Goal: Communication & Community: Share content

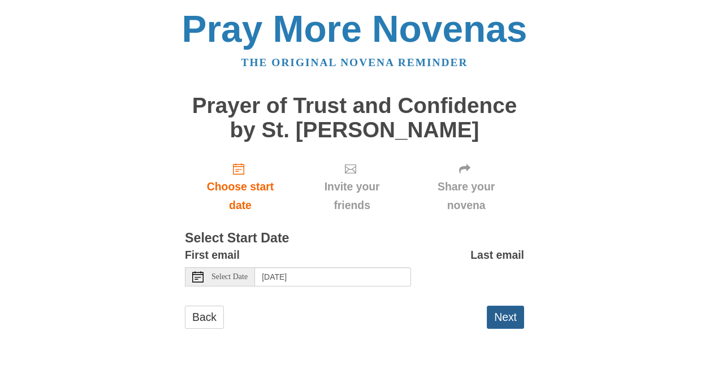
click at [497, 317] on button "Next" at bounding box center [505, 317] width 37 height 23
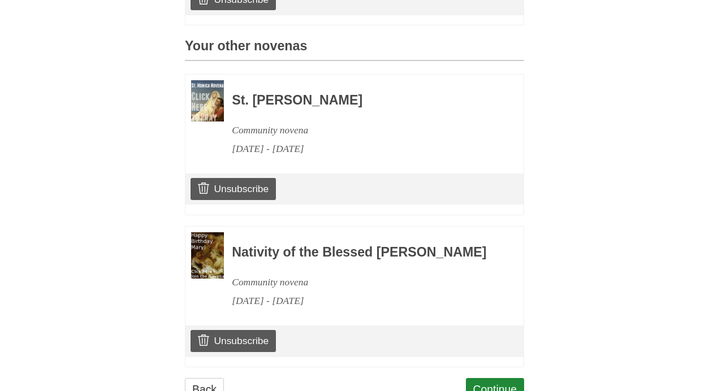
scroll to position [563, 0]
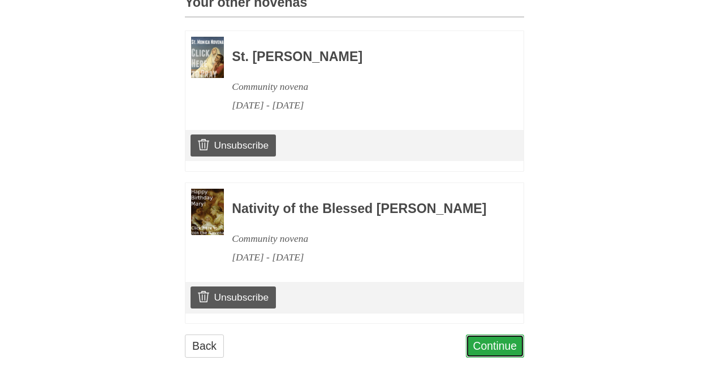
click at [504, 350] on link "Continue" at bounding box center [495, 346] width 59 height 23
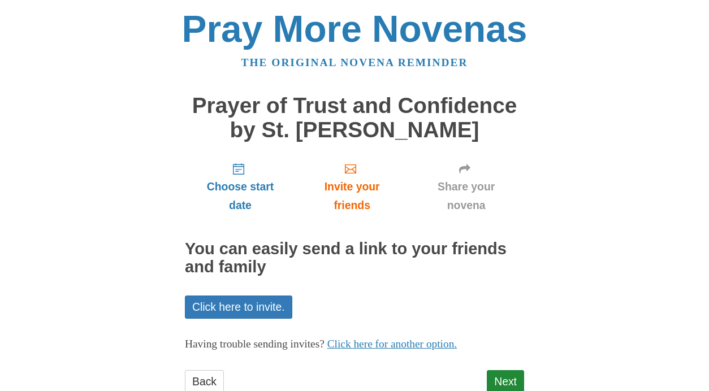
scroll to position [35, 0]
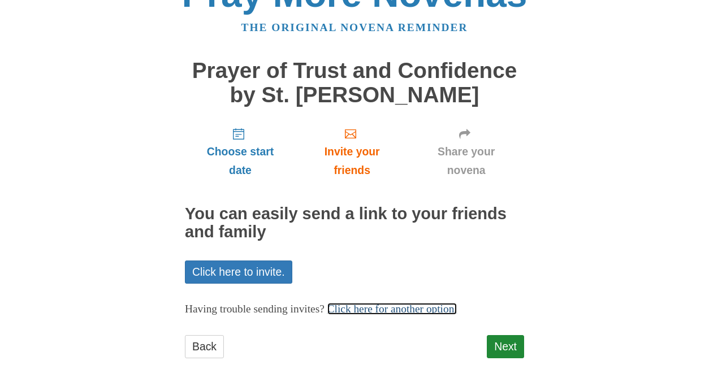
click at [369, 312] on link "Click here for another option." at bounding box center [392, 309] width 130 height 12
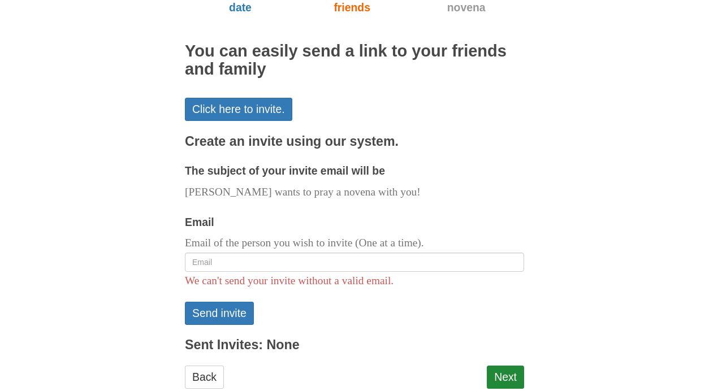
scroll to position [211, 0]
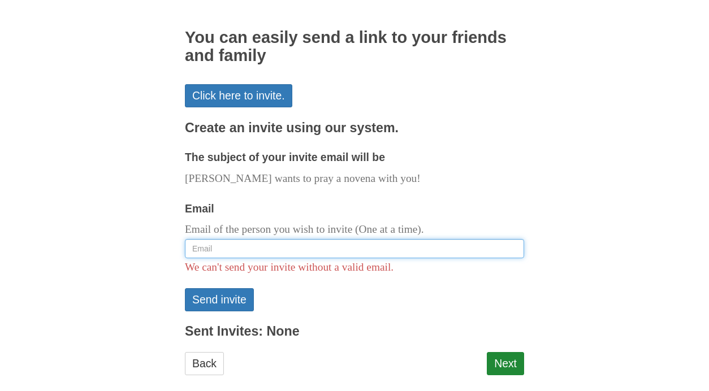
click at [290, 246] on input "Email" at bounding box center [354, 248] width 339 height 19
paste input "frdavidmichaelmoses@gmail.com"
type input "frdavidmichaelmoses@gmail.com"
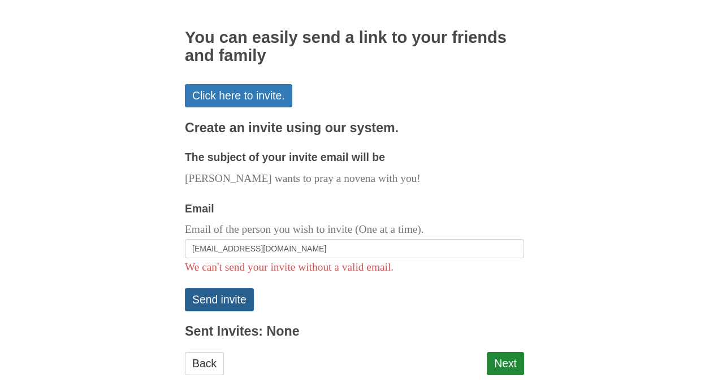
click at [208, 299] on button "Send invite" at bounding box center [219, 299] width 69 height 23
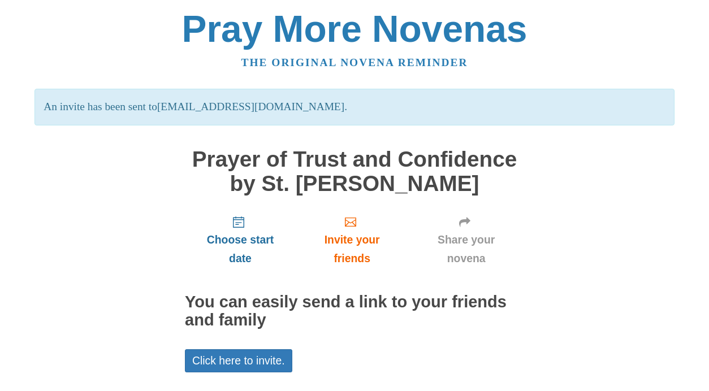
scroll to position [89, 0]
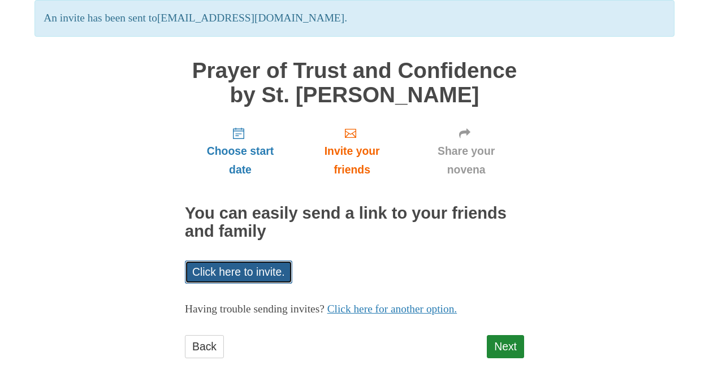
click at [219, 274] on link "Click here to invite." at bounding box center [238, 272] width 107 height 23
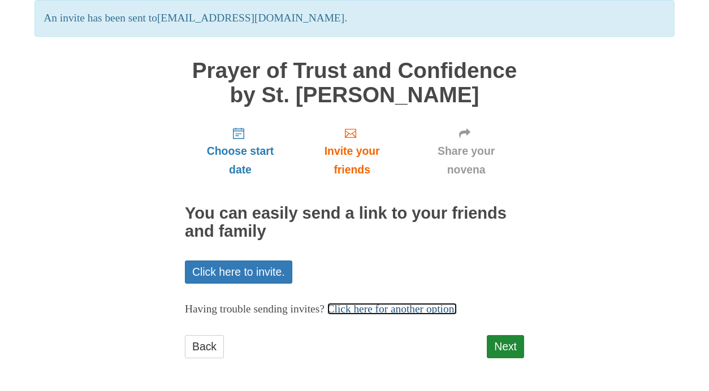
click at [381, 312] on link "Click here for another option." at bounding box center [392, 309] width 130 height 12
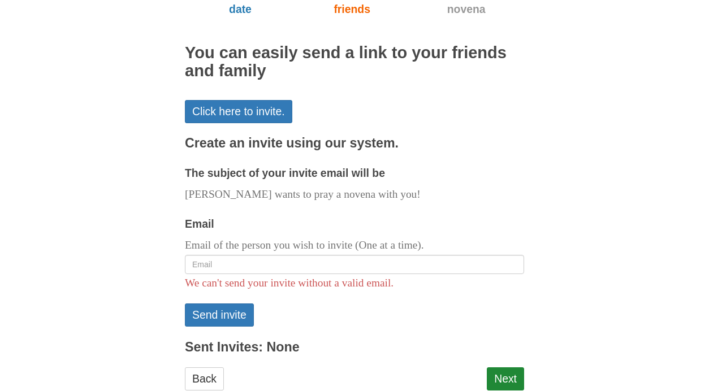
scroll to position [250, 0]
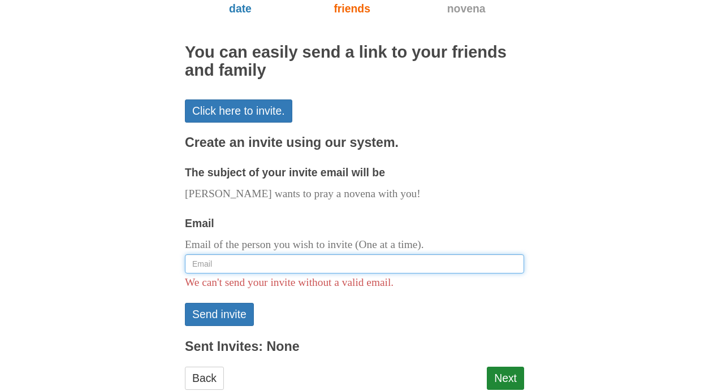
click at [277, 264] on input "Email" at bounding box center [354, 263] width 339 height 19
paste input "caseydervay@gmail.com"
type input "caseydervay@gmail.com"
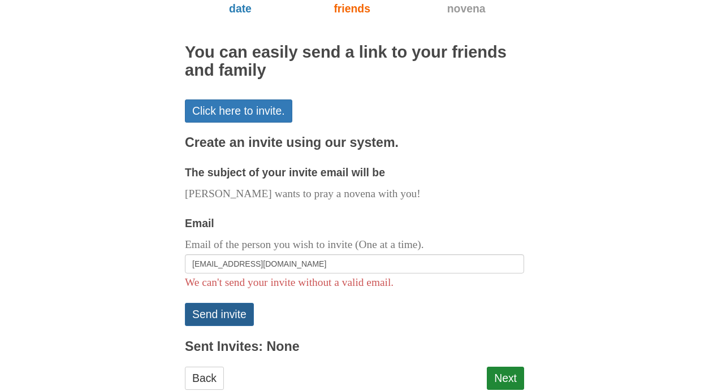
click at [222, 314] on button "Send invite" at bounding box center [219, 314] width 69 height 23
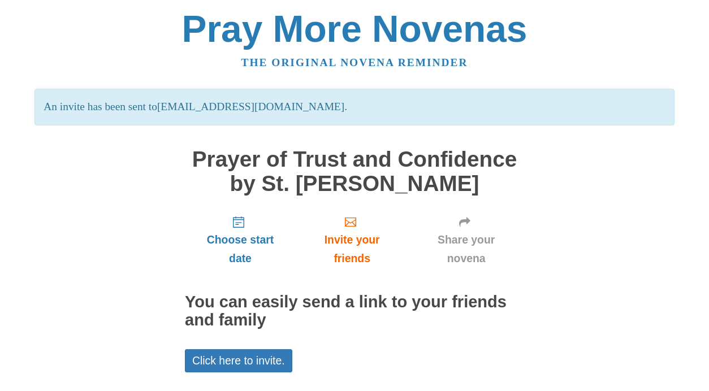
scroll to position [89, 0]
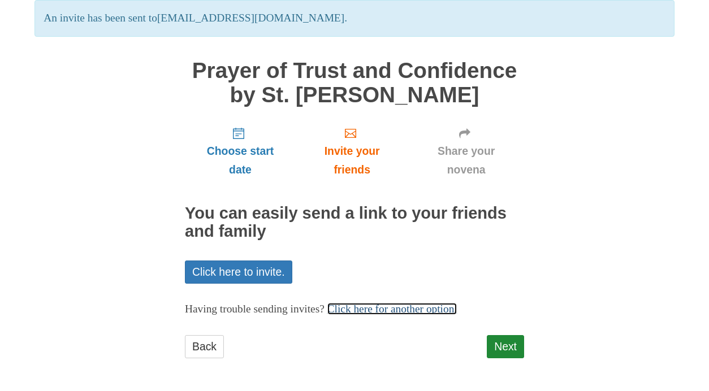
click at [377, 310] on link "Click here for another option." at bounding box center [392, 309] width 130 height 12
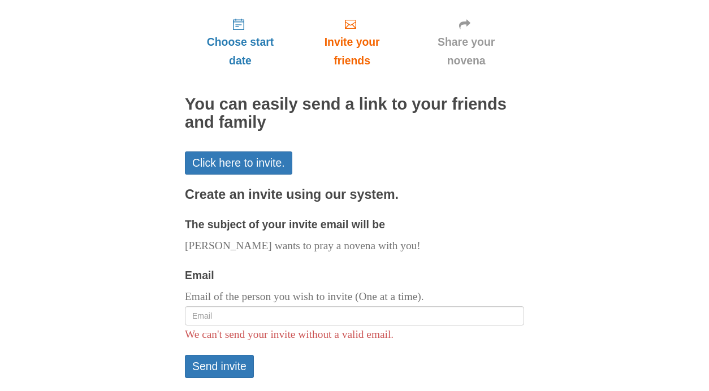
scroll to position [226, 0]
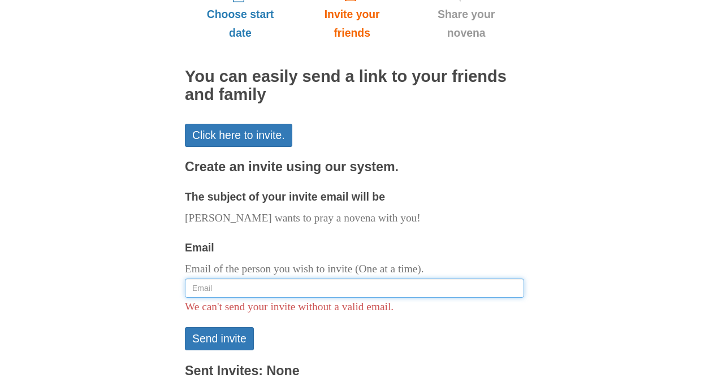
click at [318, 290] on input "Email" at bounding box center [354, 288] width 339 height 19
paste input "mkrich2@gmail.com"
type input "mkrich2@gmail.com"
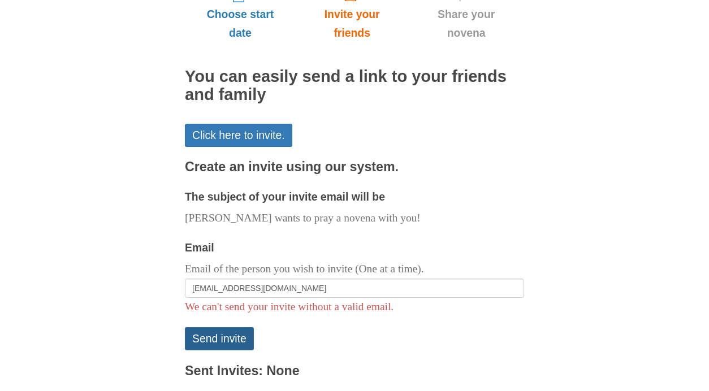
click at [224, 340] on button "Send invite" at bounding box center [219, 338] width 69 height 23
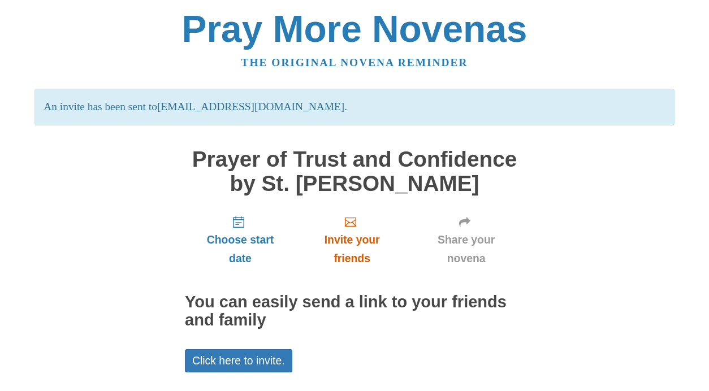
scroll to position [89, 0]
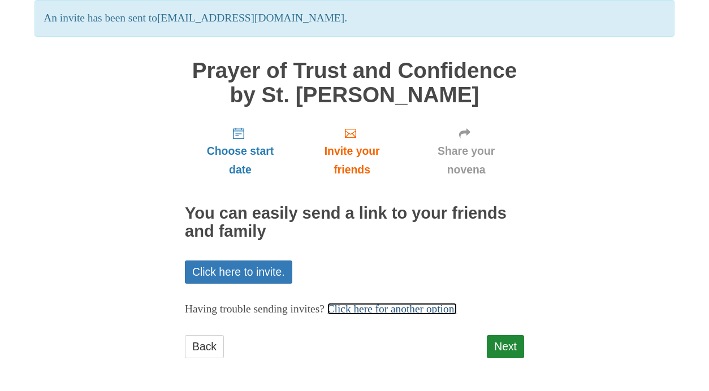
click at [407, 311] on link "Click here for another option." at bounding box center [392, 309] width 130 height 12
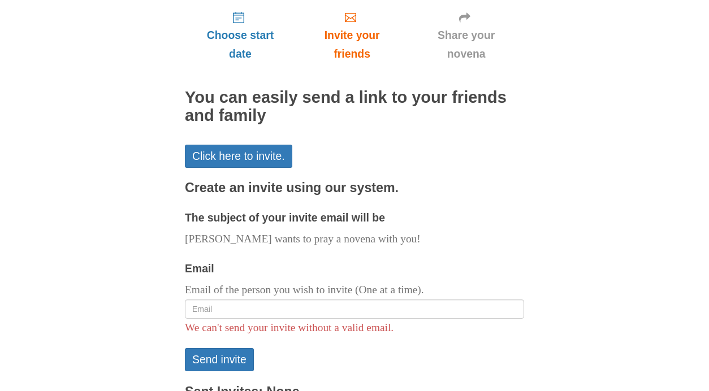
scroll to position [220, 0]
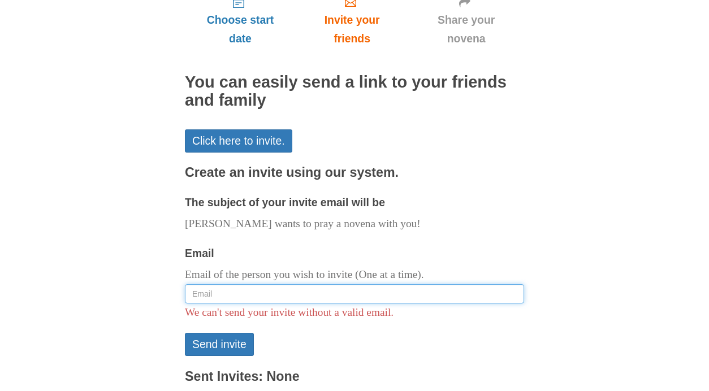
click at [231, 294] on input "Email" at bounding box center [354, 293] width 339 height 19
paste input "[EMAIL_ADDRESS][DOMAIN_NAME]"
type input "[EMAIL_ADDRESS][DOMAIN_NAME]"
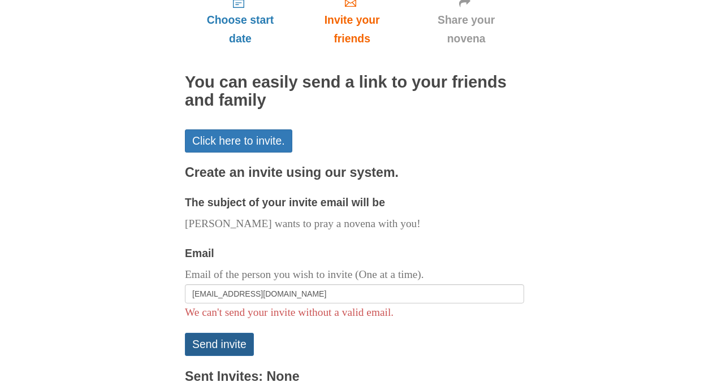
click at [226, 346] on button "Send invite" at bounding box center [219, 344] width 69 height 23
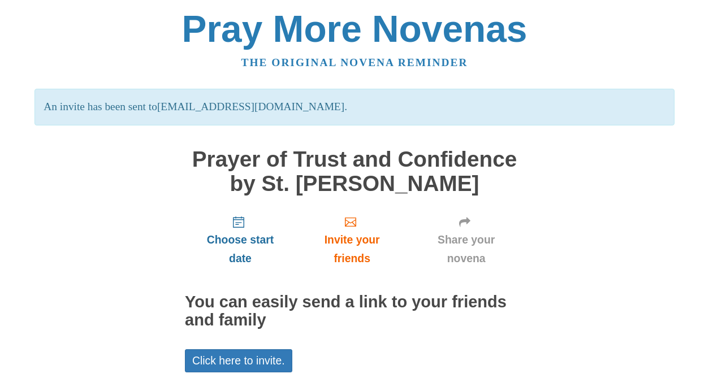
scroll to position [89, 0]
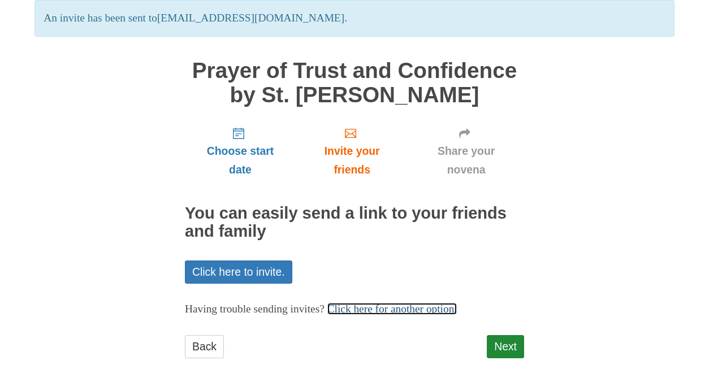
click at [370, 313] on link "Click here for another option." at bounding box center [392, 309] width 130 height 12
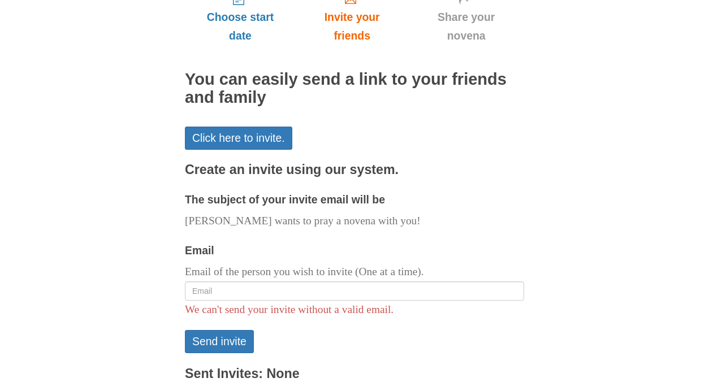
scroll to position [258, 0]
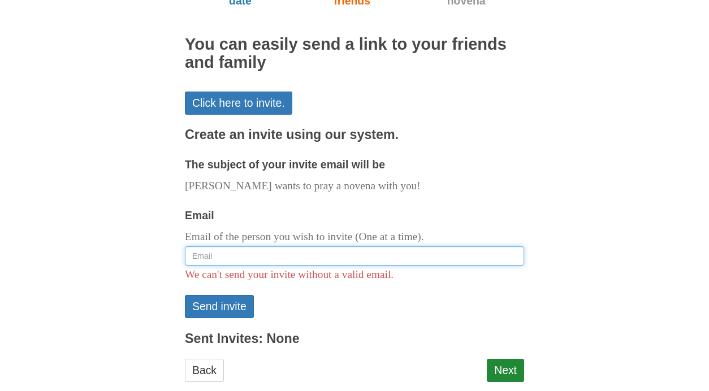
click at [303, 260] on input "Email" at bounding box center [354, 256] width 339 height 19
paste input "[EMAIL_ADDRESS][DOMAIN_NAME]"
type input "[EMAIL_ADDRESS][DOMAIN_NAME]"
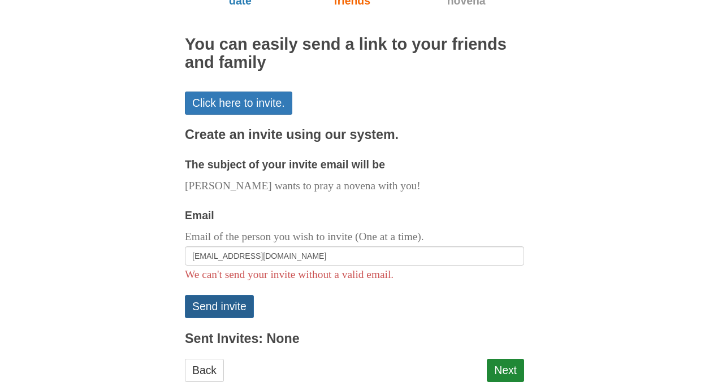
click at [229, 306] on button "Send invite" at bounding box center [219, 306] width 69 height 23
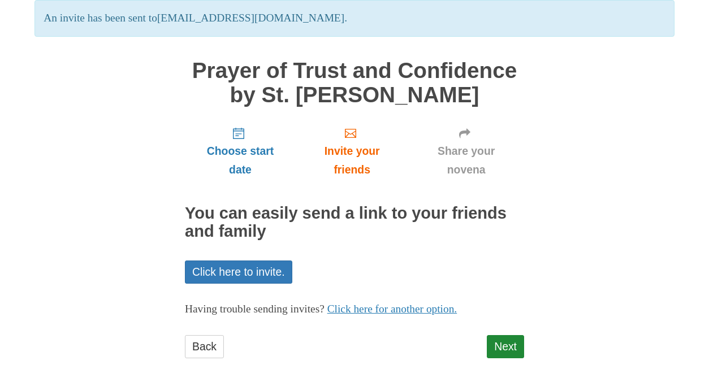
scroll to position [89, 0]
click at [515, 344] on link "Next" at bounding box center [505, 346] width 37 height 23
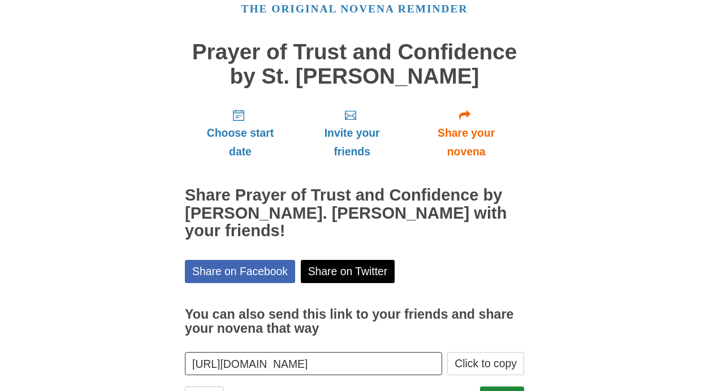
scroll to position [87, 0]
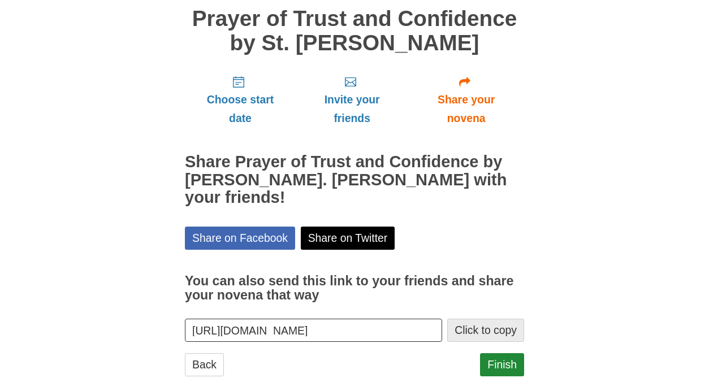
click at [477, 319] on button "Click to copy" at bounding box center [485, 330] width 77 height 23
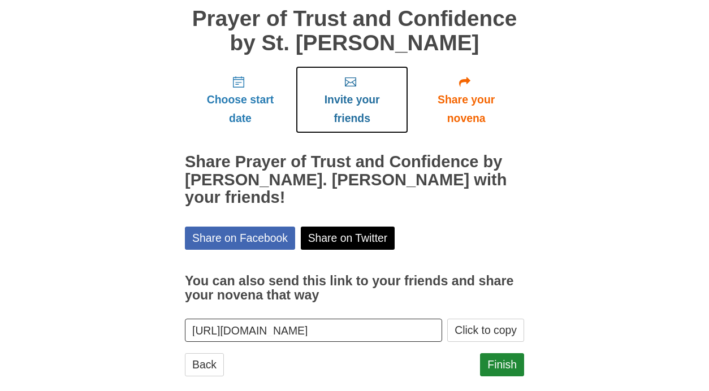
click at [348, 100] on span "Invite your friends" at bounding box center [352, 108] width 90 height 37
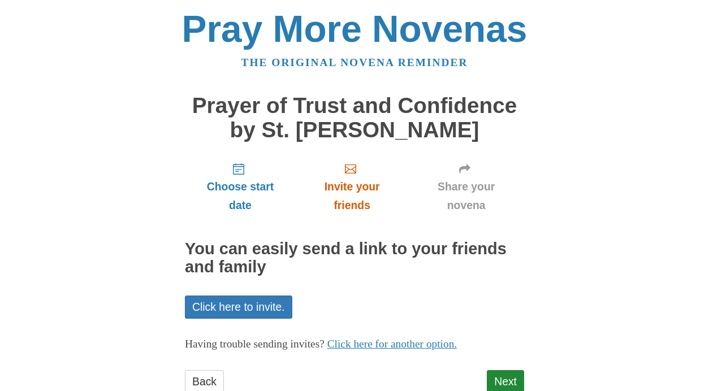
scroll to position [35, 0]
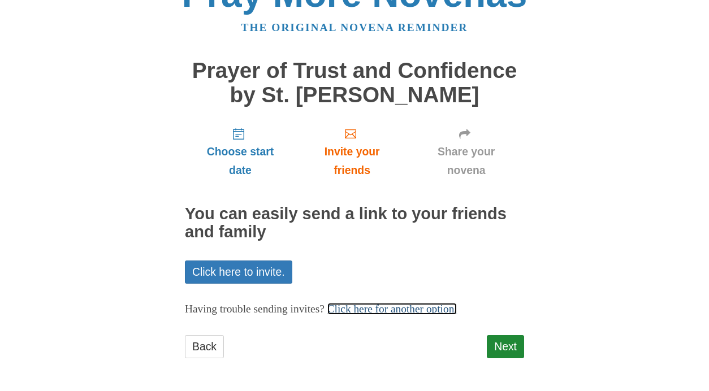
click at [375, 310] on link "Click here for another option." at bounding box center [392, 309] width 130 height 12
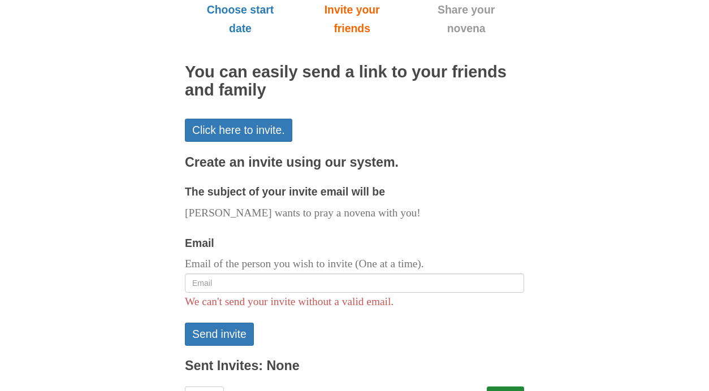
scroll to position [213, 0]
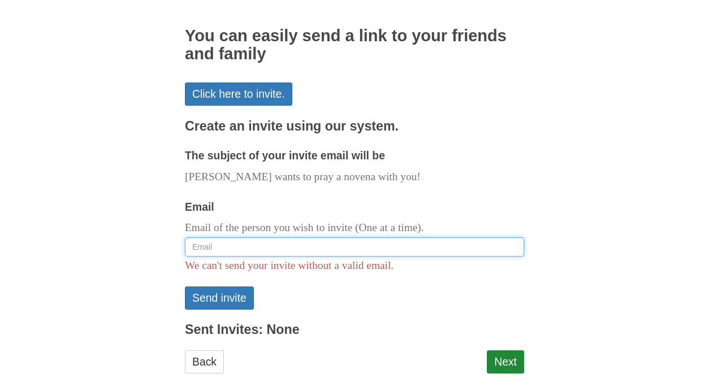
click at [225, 248] on input "Email" at bounding box center [354, 246] width 339 height 19
paste input "[EMAIL_ADDRESS][DOMAIN_NAME]"
type input "[EMAIL_ADDRESS][DOMAIN_NAME]"
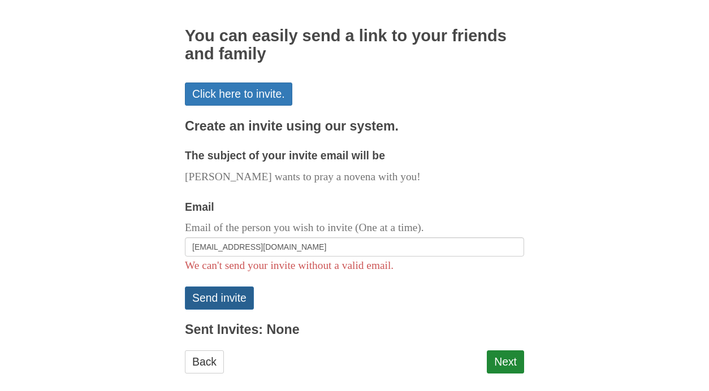
click at [210, 299] on button "Send invite" at bounding box center [219, 298] width 69 height 23
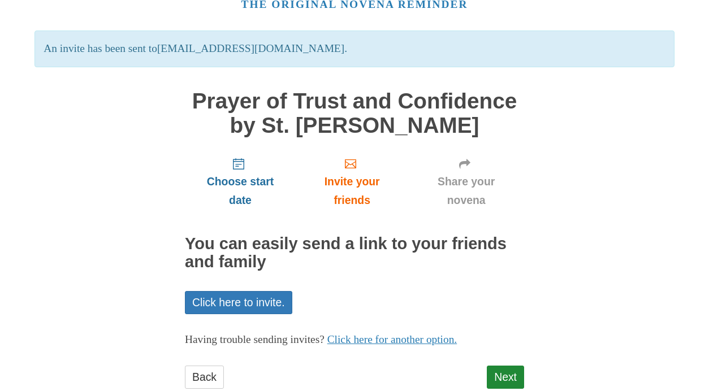
scroll to position [89, 0]
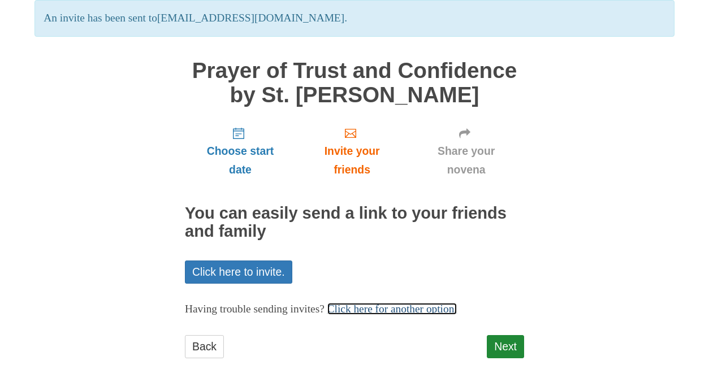
click at [395, 310] on link "Click here for another option." at bounding box center [392, 309] width 130 height 12
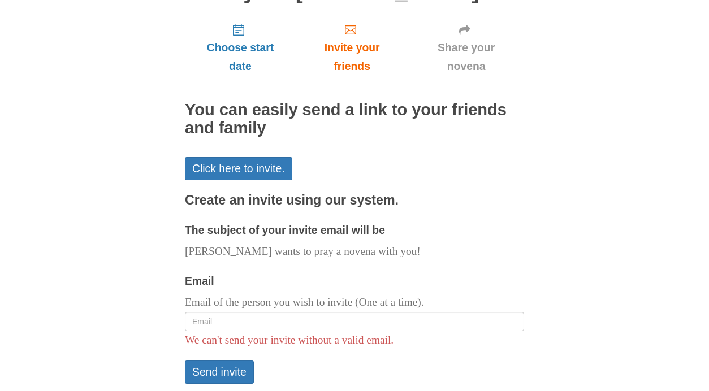
scroll to position [210, 0]
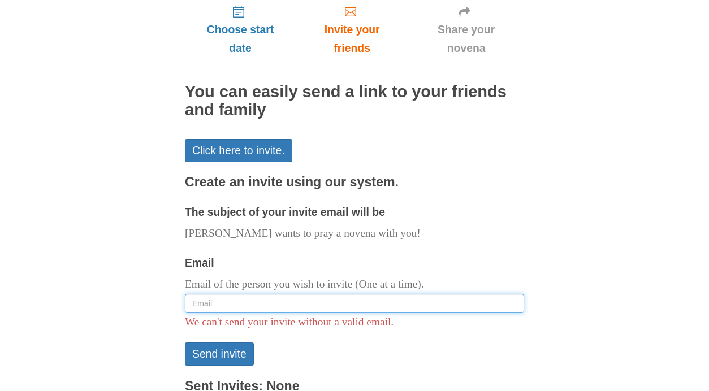
click at [257, 304] on input "Email" at bounding box center [354, 303] width 339 height 19
paste input "[EMAIL_ADDRESS][DOMAIN_NAME]"
type input "[EMAIL_ADDRESS][DOMAIN_NAME]"
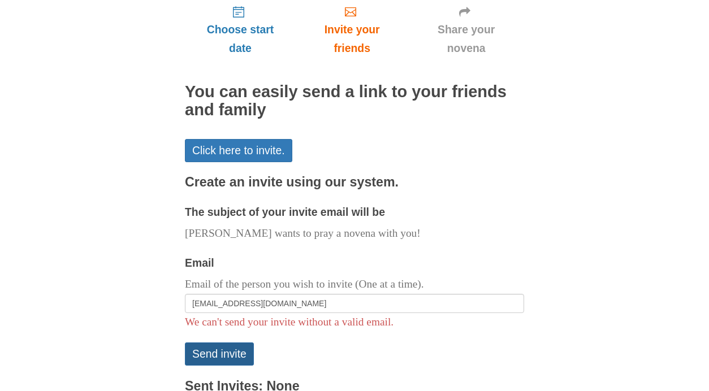
click at [224, 355] on button "Send invite" at bounding box center [219, 354] width 69 height 23
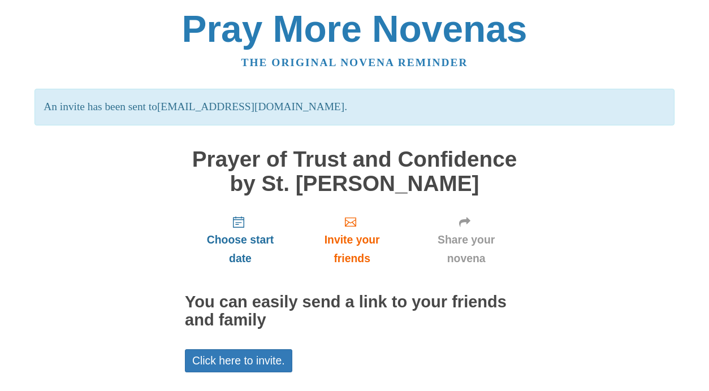
scroll to position [89, 0]
